Goal: Task Accomplishment & Management: Use online tool/utility

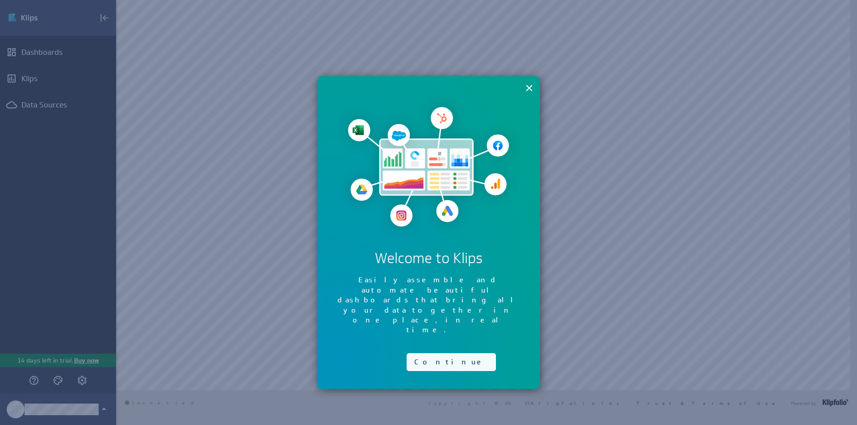
click at [439, 354] on button "Continue" at bounding box center [451, 363] width 89 height 18
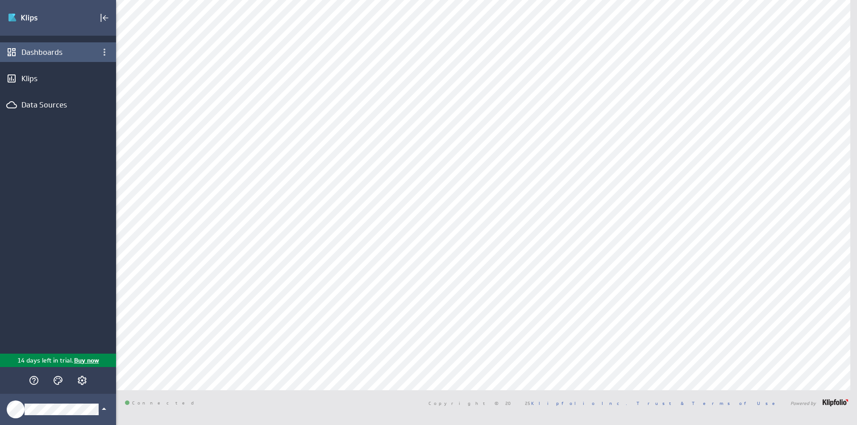
click at [76, 54] on div "Dashboards" at bounding box center [57, 52] width 73 height 10
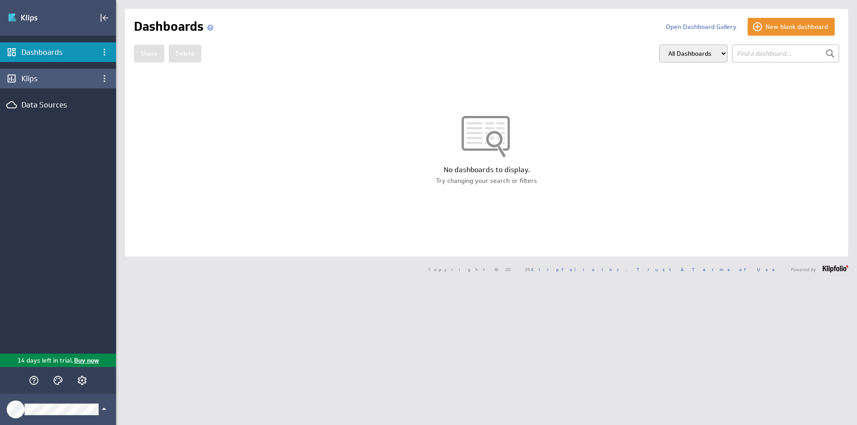
click at [65, 79] on div "Klips" at bounding box center [57, 79] width 73 height 10
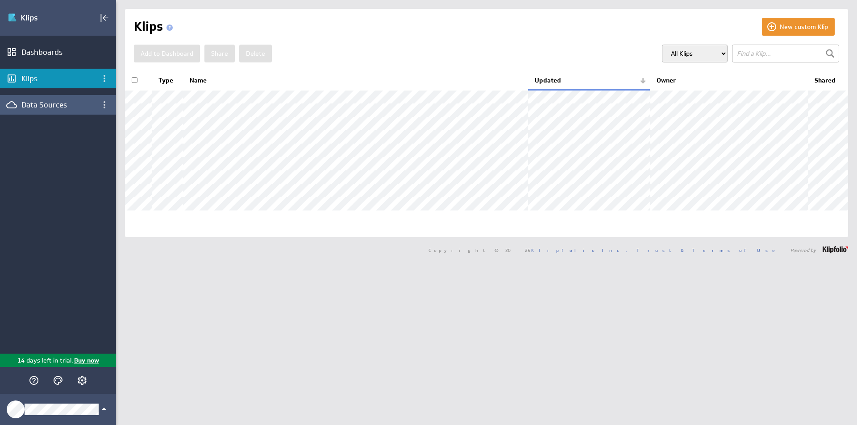
click at [28, 101] on div "Data Sources" at bounding box center [57, 105] width 73 height 10
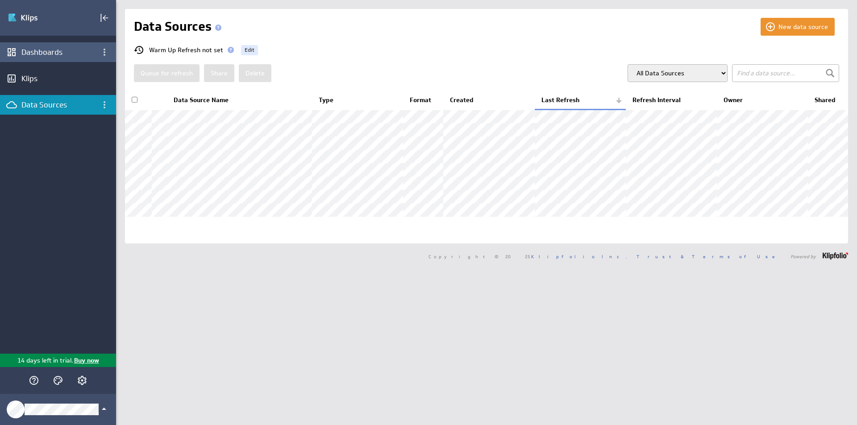
click at [31, 54] on div "Dashboards" at bounding box center [57, 52] width 73 height 10
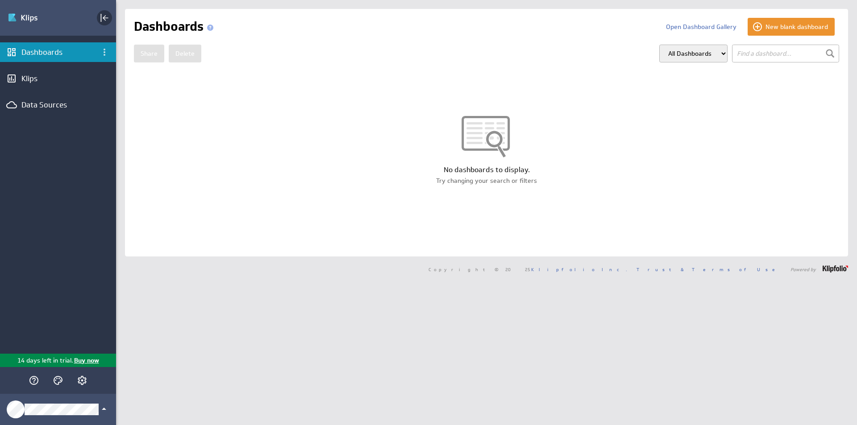
click at [105, 16] on icon "Collapse" at bounding box center [104, 18] width 11 height 11
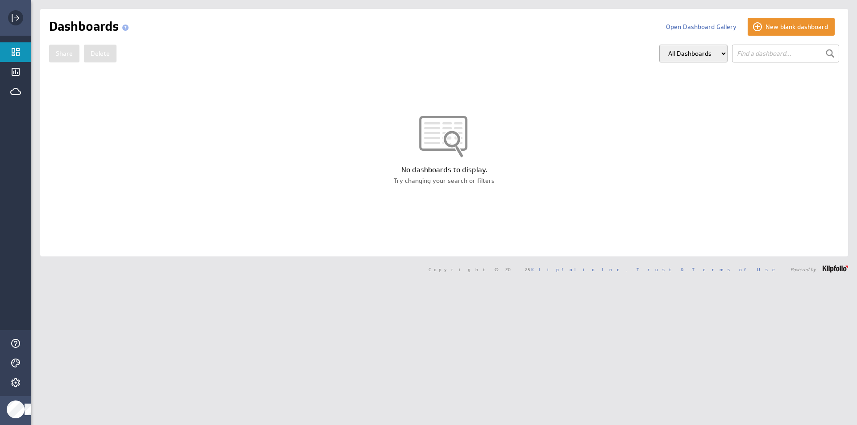
click at [8, 16] on div "Expand" at bounding box center [15, 17] width 15 height 15
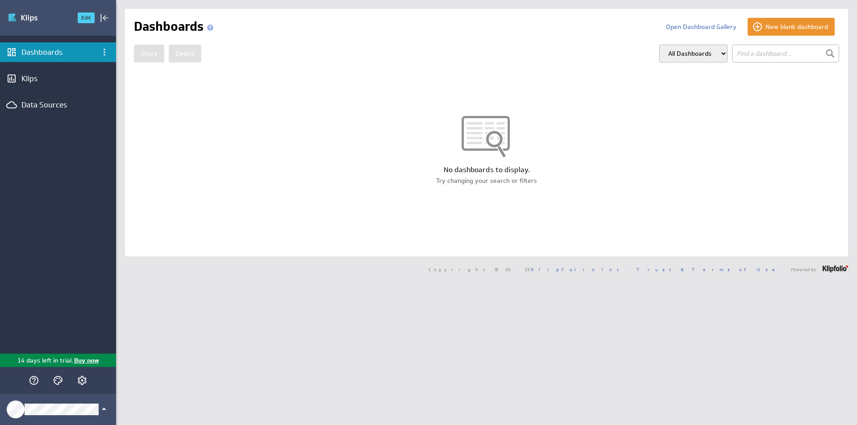
click at [11, 14] on img "Go to Dashboards" at bounding box center [39, 18] width 63 height 14
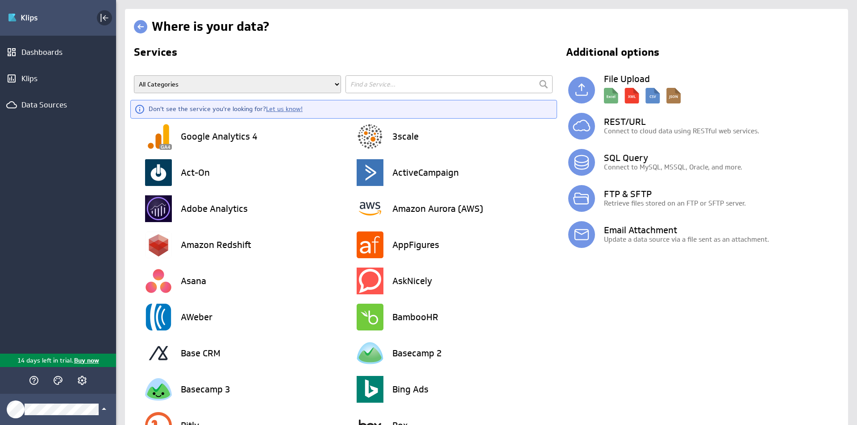
click at [109, 13] on icon "Collapse" at bounding box center [104, 18] width 11 height 11
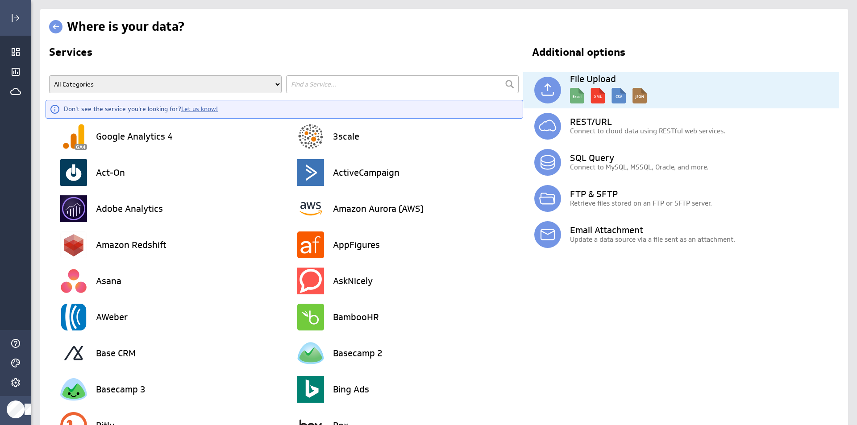
click at [570, 96] on img at bounding box center [608, 93] width 77 height 20
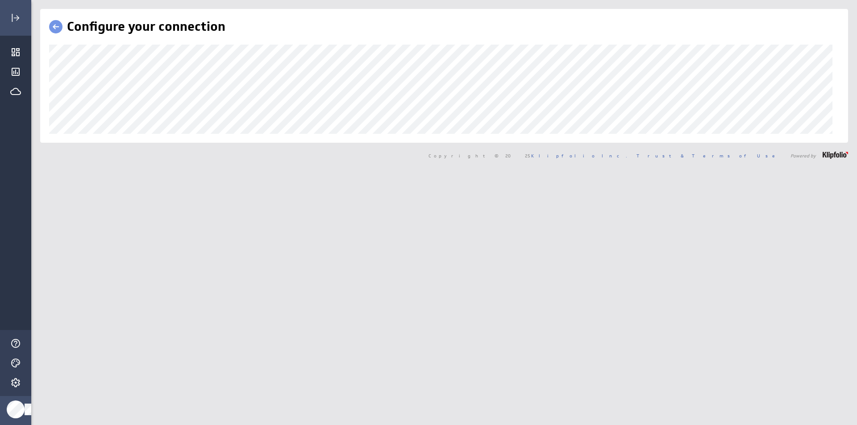
click at [58, 27] on link at bounding box center [55, 26] width 13 height 13
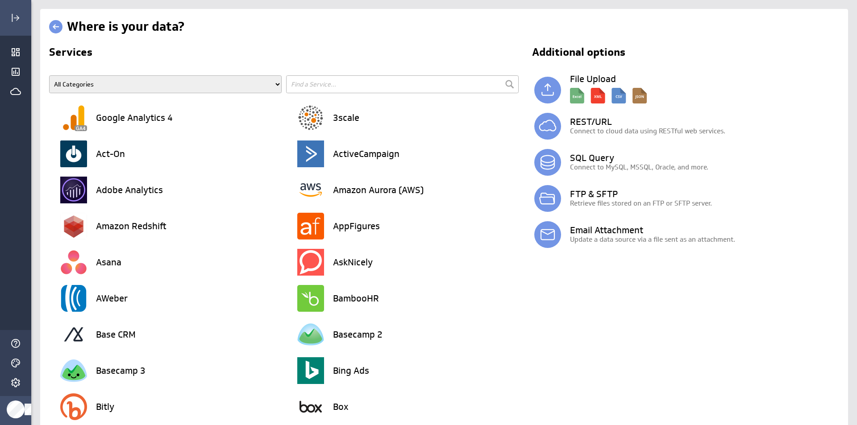
click at [63, 24] on span at bounding box center [58, 26] width 18 height 17
click at [59, 25] on link at bounding box center [55, 26] width 13 height 13
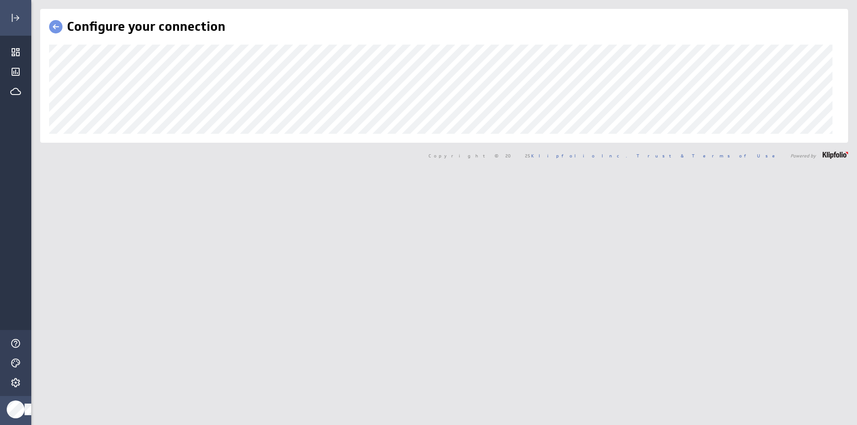
click at [54, 26] on link at bounding box center [55, 26] width 13 height 13
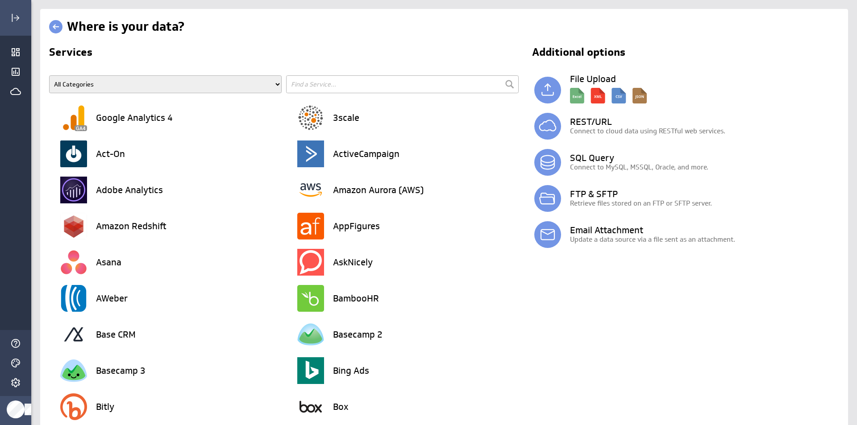
click at [54, 26] on link at bounding box center [55, 26] width 13 height 13
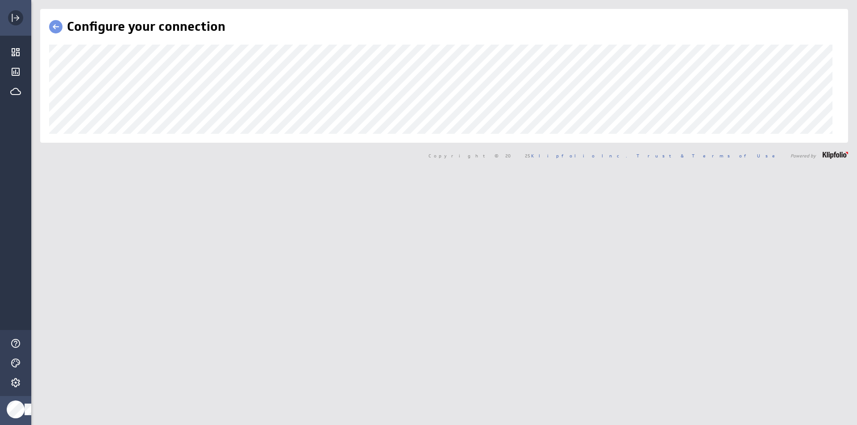
click at [15, 23] on div "Expand" at bounding box center [15, 17] width 15 height 15
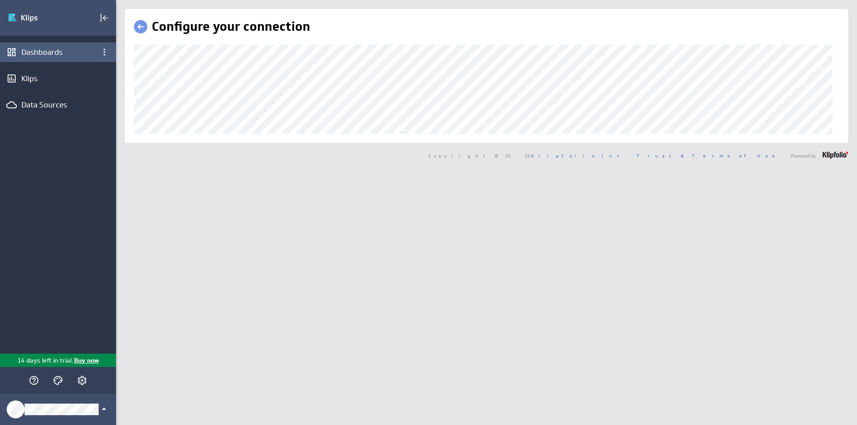
click at [43, 54] on div "Dashboards" at bounding box center [57, 52] width 73 height 10
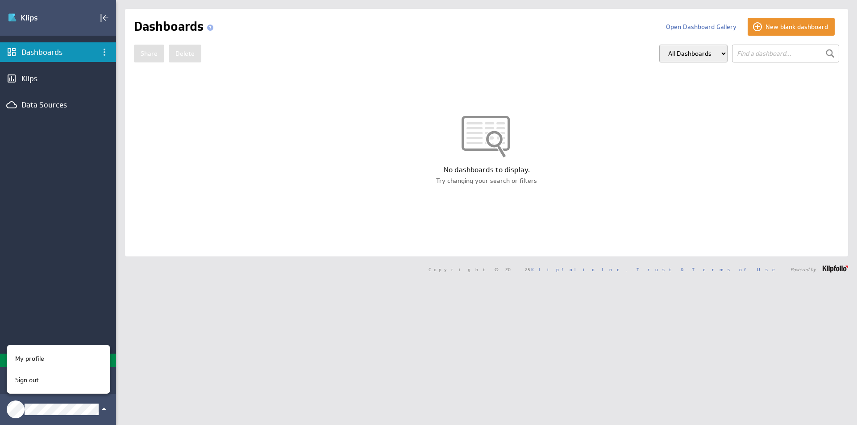
click at [58, 280] on div at bounding box center [428, 212] width 857 height 425
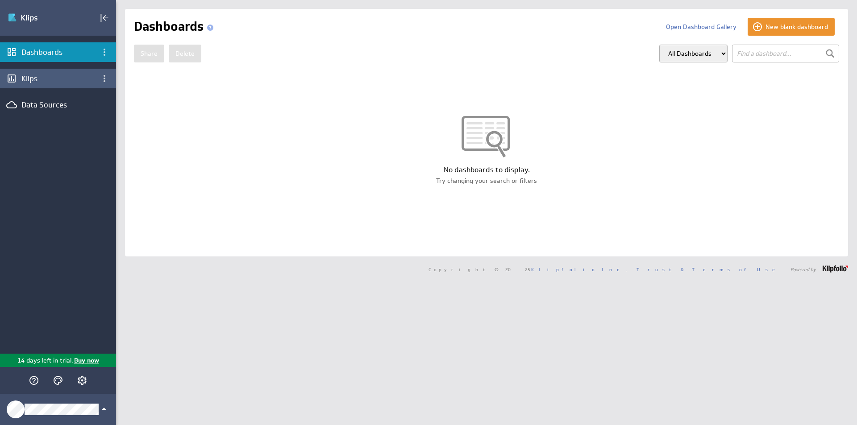
click at [19, 82] on div "Klips" at bounding box center [58, 79] width 116 height 20
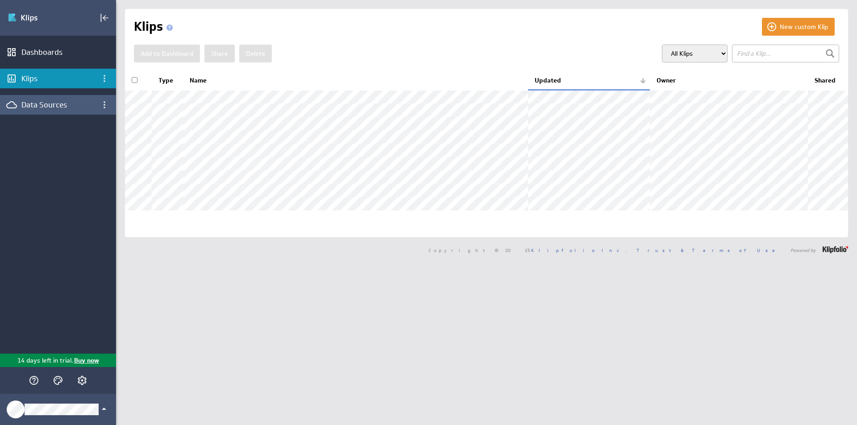
click at [18, 106] on div "Data Sources" at bounding box center [58, 105] width 116 height 20
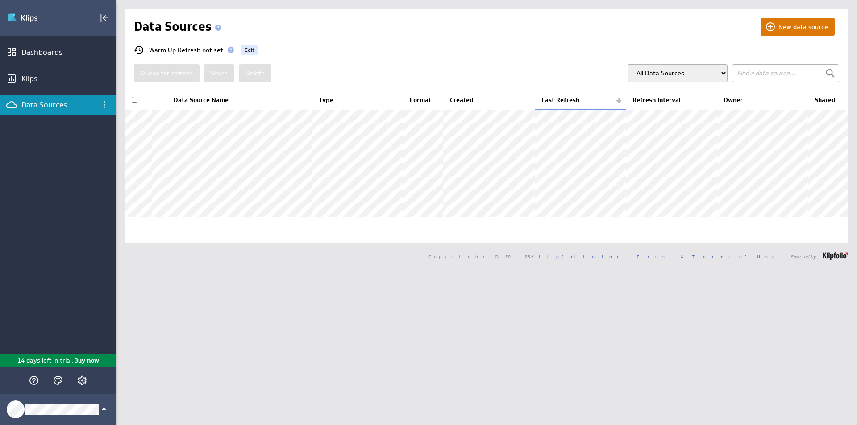
click at [787, 29] on button "New data source" at bounding box center [798, 27] width 74 height 18
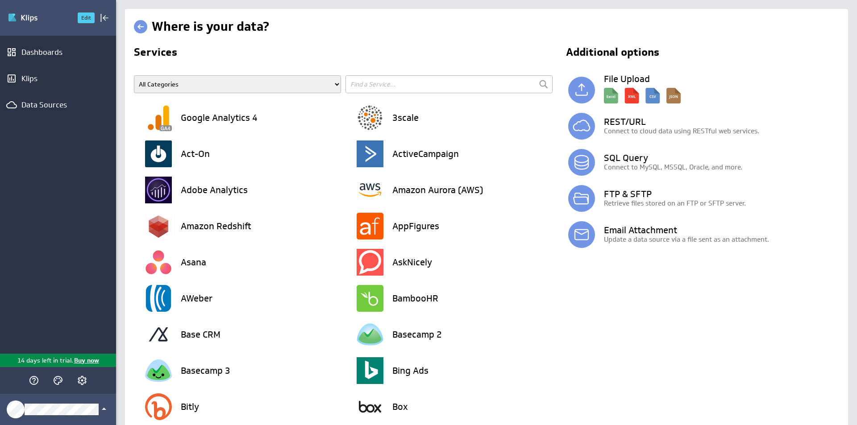
click at [21, 13] on img "Go to Dashboards" at bounding box center [39, 18] width 63 height 14
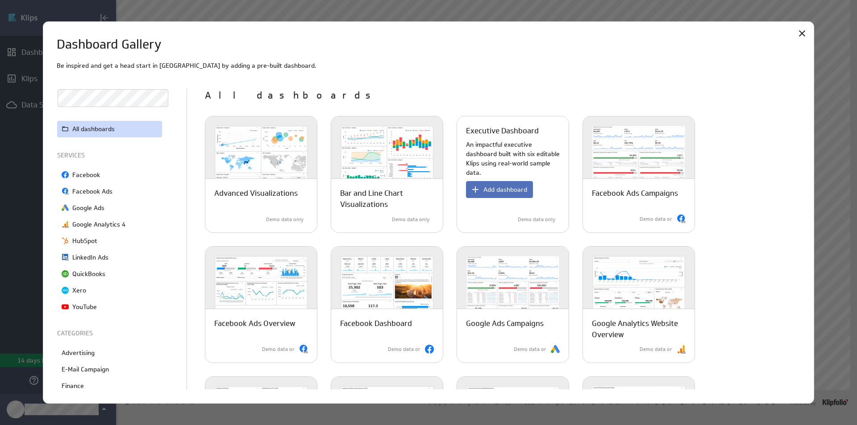
click at [524, 136] on p "Executive Dashboard" at bounding box center [502, 130] width 73 height 11
click at [496, 193] on span "Add dashboard" at bounding box center [505, 190] width 44 height 8
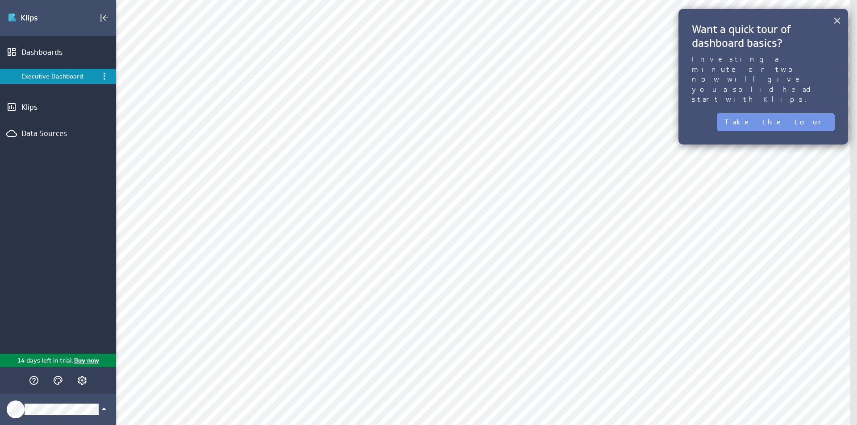
click at [836, 16] on button "×" at bounding box center [837, 21] width 8 height 18
